Goal: Task Accomplishment & Management: Manage account settings

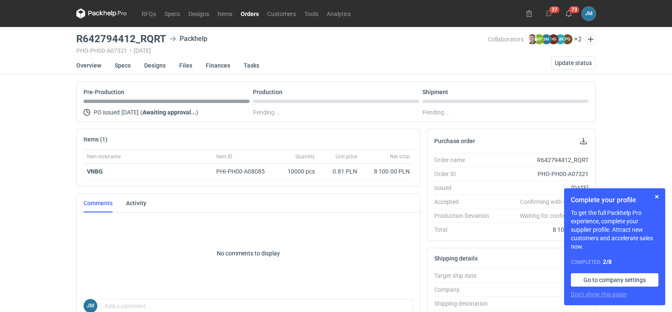
click at [111, 13] on icon at bounding box center [101, 13] width 51 height 10
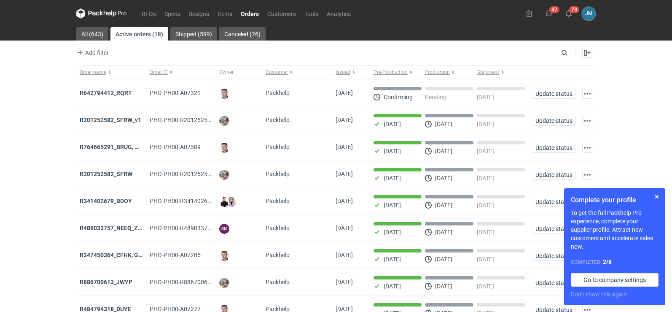
click at [662, 199] on div "Complete your profile To get the full Packhelp Pro experience, complete your su…" at bounding box center [614, 246] width 101 height 117
click at [660, 197] on button "button" at bounding box center [657, 196] width 10 height 10
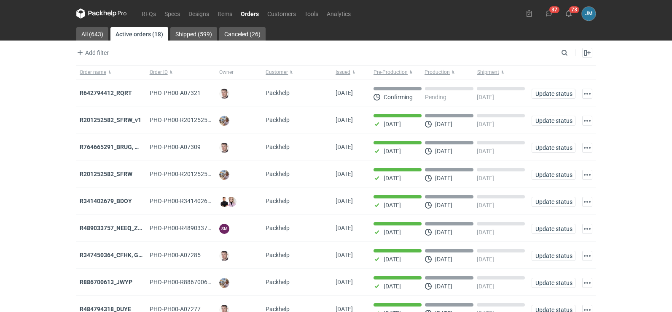
click at [99, 13] on icon at bounding box center [101, 13] width 51 height 10
click at [118, 95] on strong "R642794412_RQRT" at bounding box center [106, 92] width 52 height 7
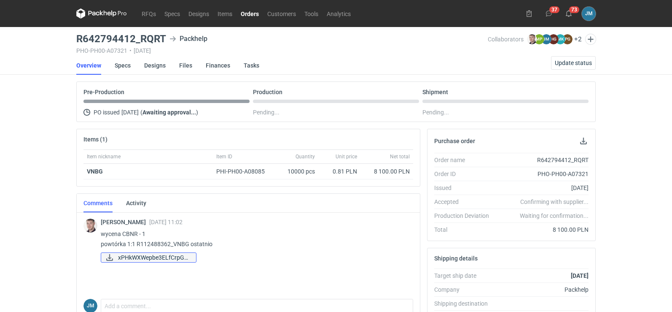
click at [116, 255] on link "xPHkWXWepbe3ELfCrpGq..." at bounding box center [149, 257] width 96 height 10
click at [121, 67] on link "Specs" at bounding box center [123, 65] width 16 height 19
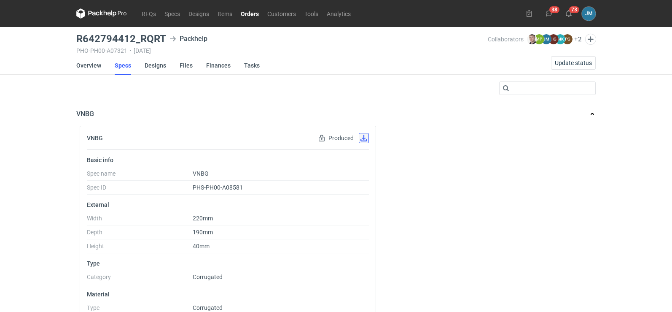
click at [364, 140] on button "button" at bounding box center [364, 138] width 10 height 10
click at [147, 67] on link "Designs" at bounding box center [156, 65] width 22 height 19
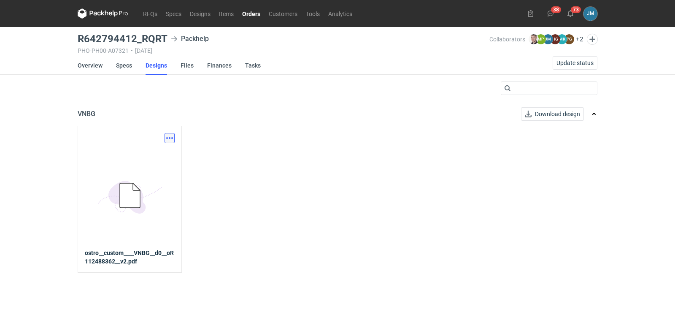
click at [172, 137] on button "button" at bounding box center [169, 138] width 10 height 10
click at [151, 161] on link "Download design part" at bounding box center [133, 156] width 78 height 13
click at [185, 65] on link "Files" at bounding box center [186, 65] width 13 height 19
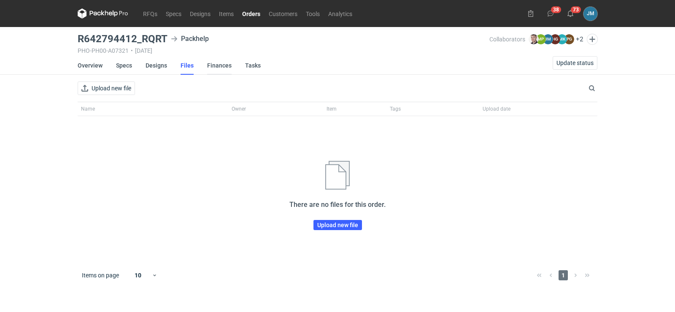
click at [218, 69] on link "Finances" at bounding box center [219, 65] width 24 height 19
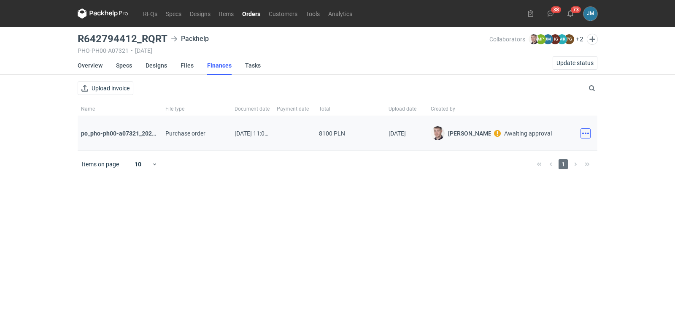
click at [587, 137] on button "button" at bounding box center [585, 133] width 10 height 10
click at [565, 148] on button "Download" at bounding box center [548, 151] width 78 height 13
